Goal: Information Seeking & Learning: Find specific fact

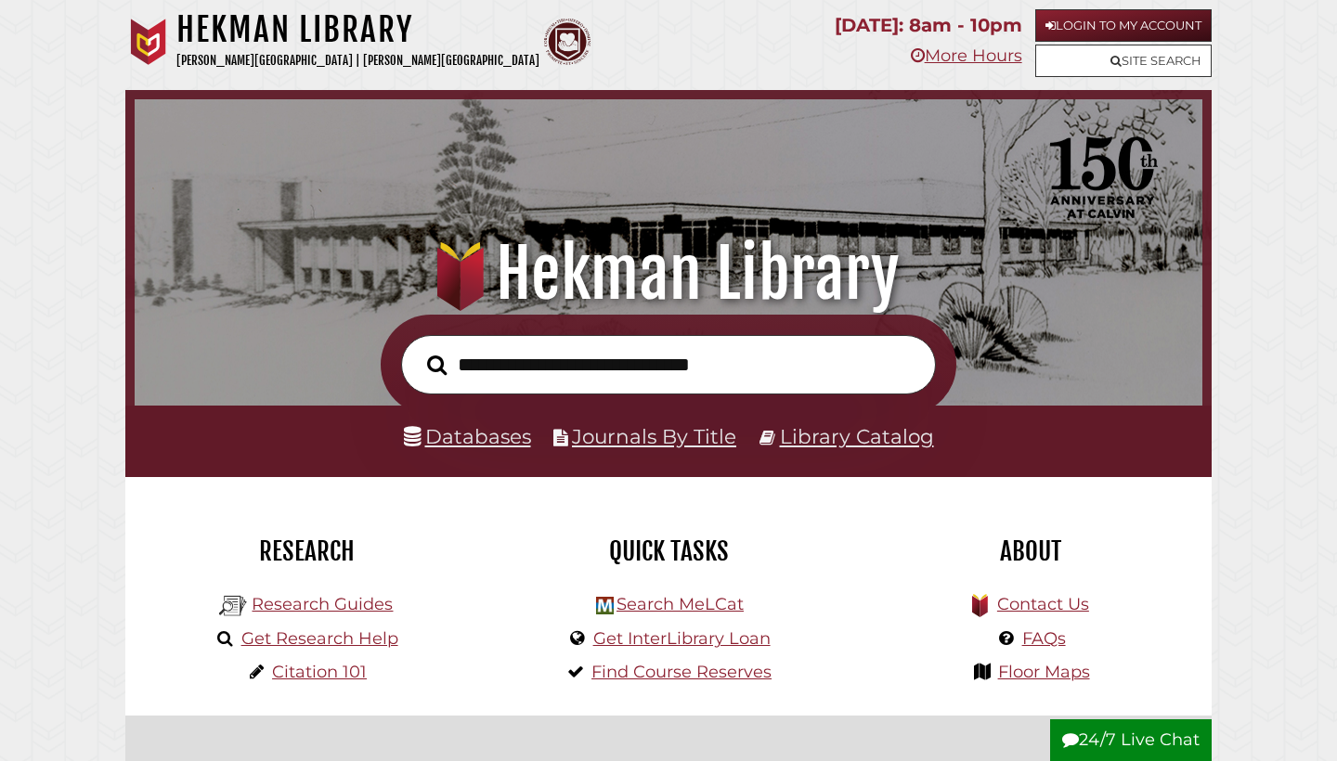
scroll to position [353, 1058]
click at [484, 432] on link "Databases" at bounding box center [467, 436] width 127 height 24
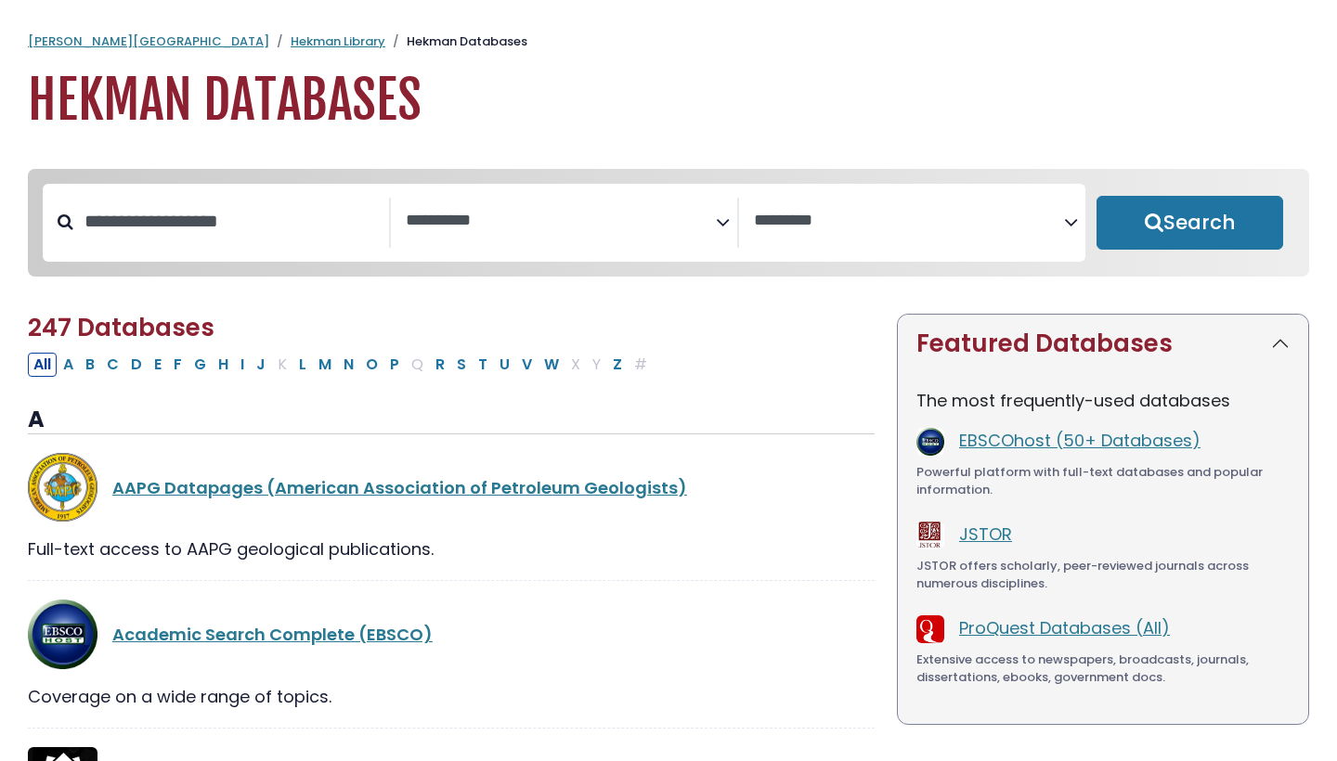
select select "Database Subject Filter"
select select "Database Vendors Filter"
click at [231, 235] on input "Search database by title or keyword" at bounding box center [231, 221] width 316 height 31
paste input "**********"
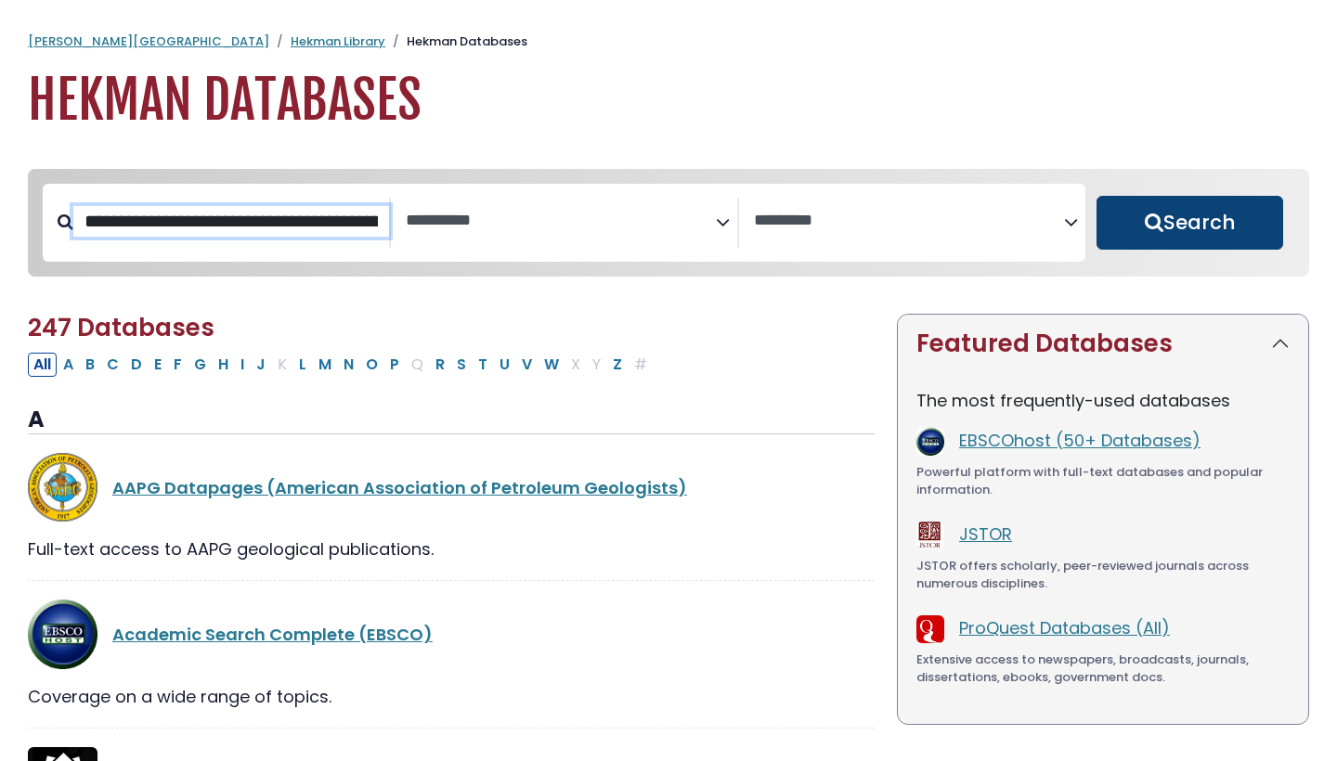
type input "**********"
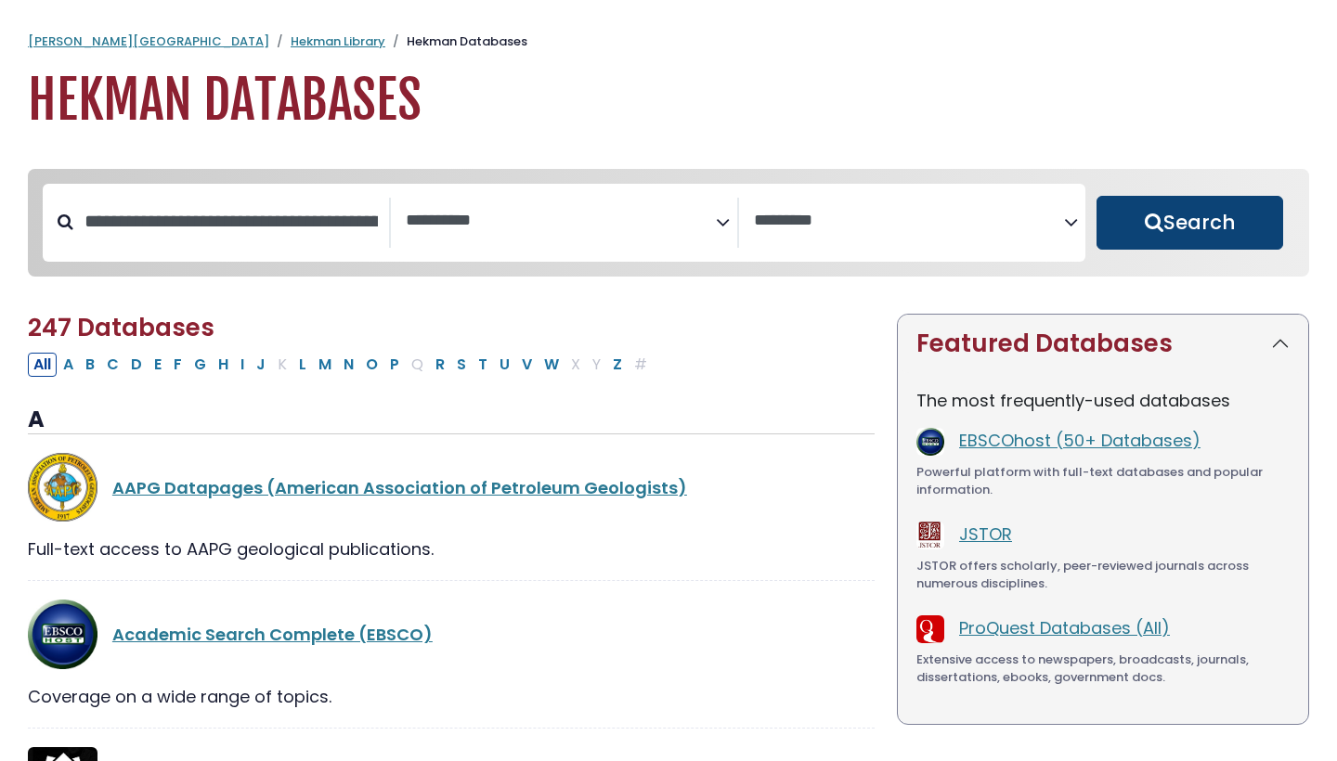
click at [1179, 248] on button "Search" at bounding box center [1189, 223] width 187 height 54
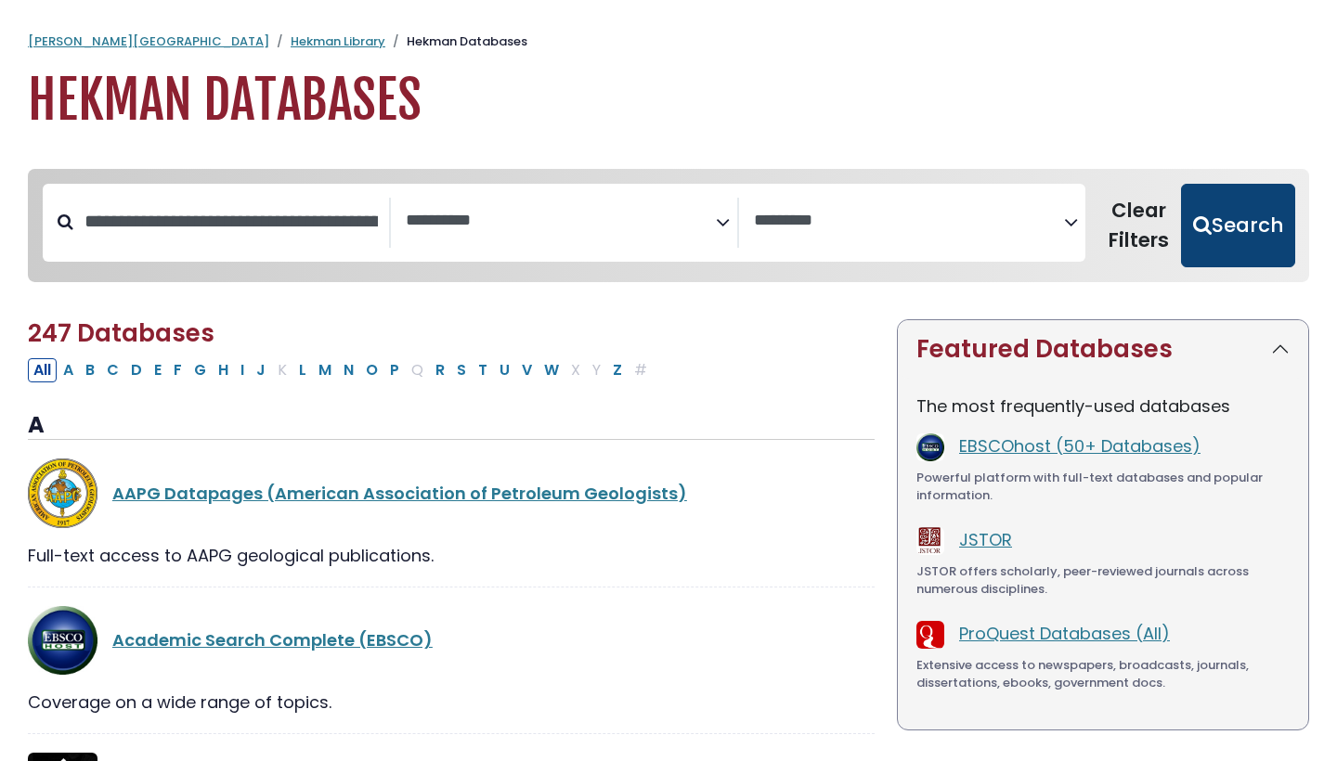
select select "Database Subject Filter"
select select "Database Vendors Filter"
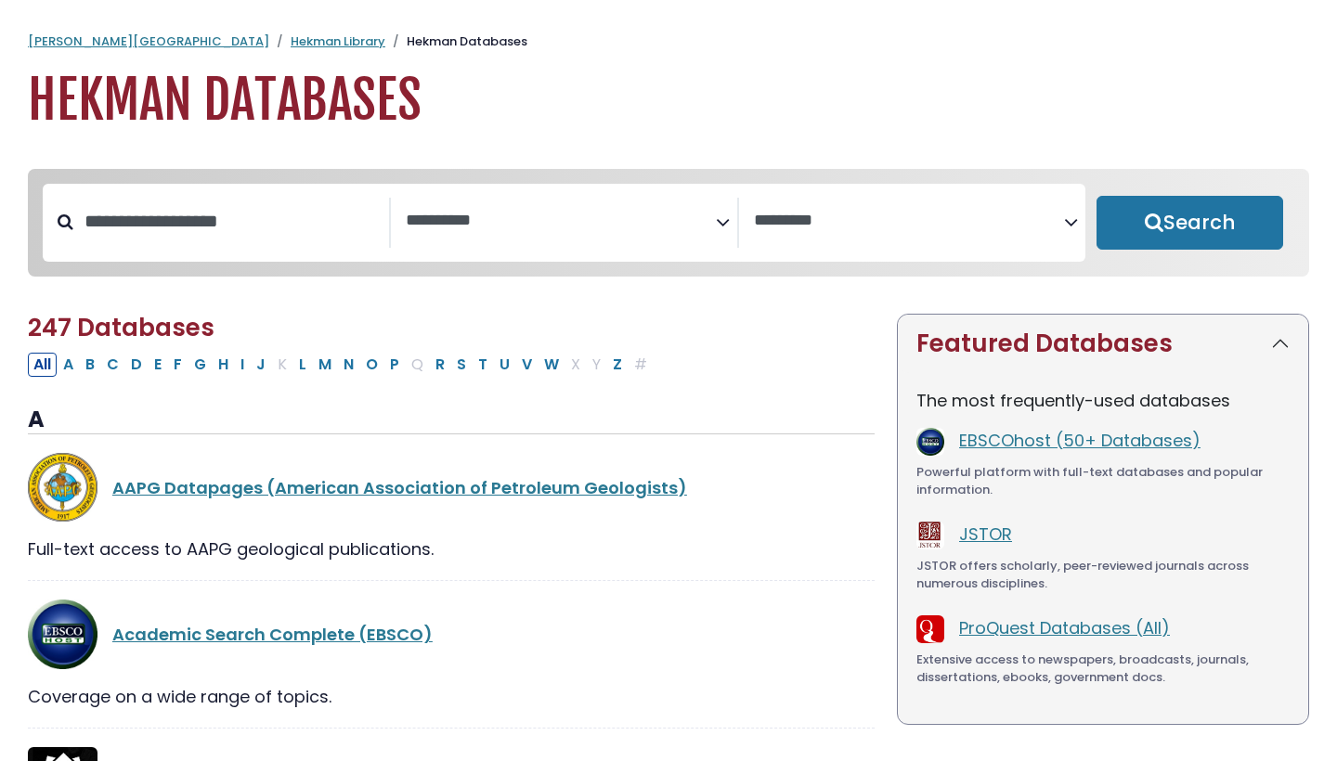
select select "Database Subject Filter"
select select "Database Vendors Filter"
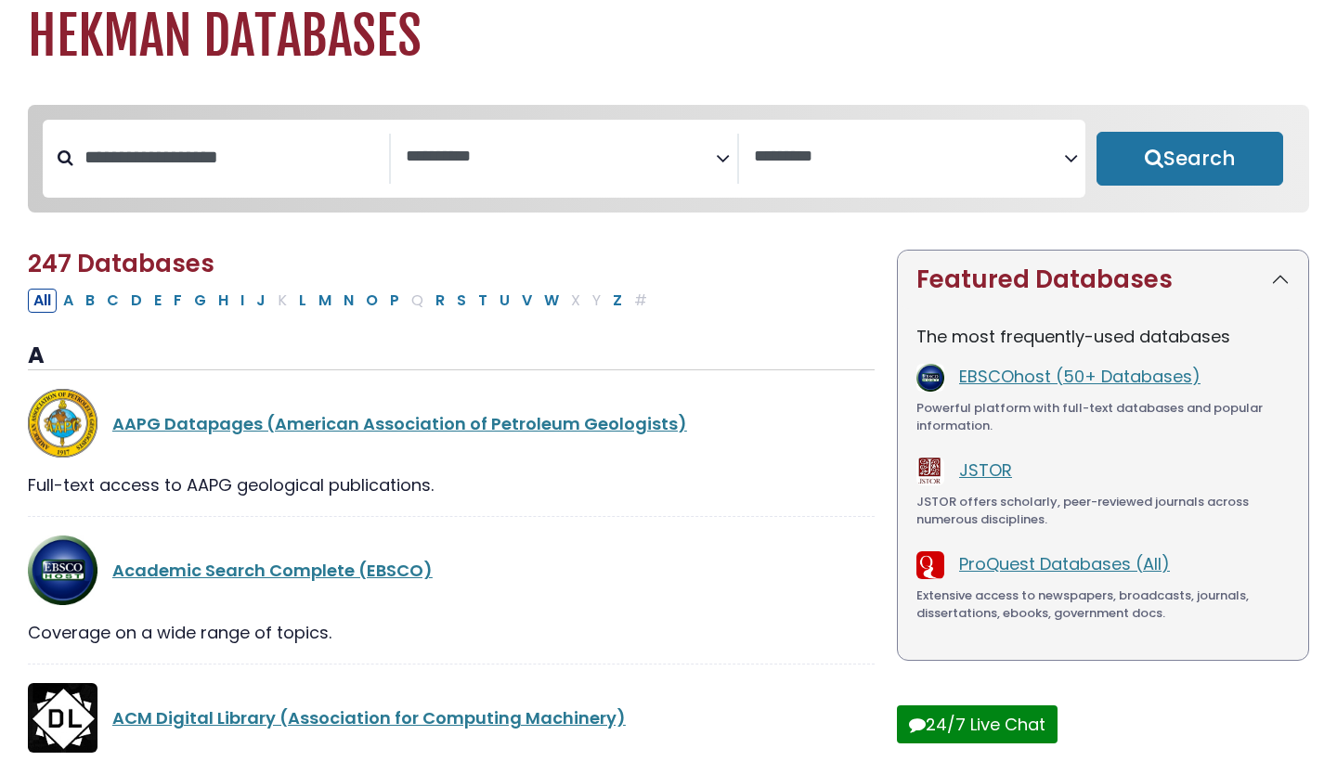
scroll to position [64, 0]
click at [1043, 388] on link "EBSCOhost (50+ Databases)" at bounding box center [1079, 376] width 241 height 23
